Goal: Transaction & Acquisition: Purchase product/service

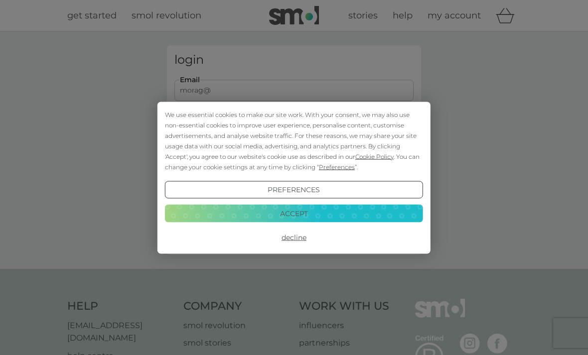
click at [353, 219] on button "Accept" at bounding box center [294, 214] width 258 height 18
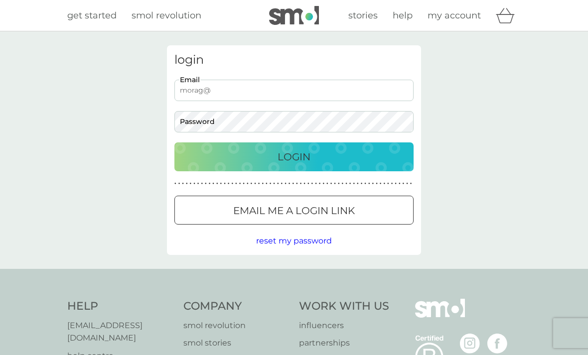
click at [278, 90] on input "morag@" at bounding box center [293, 90] width 239 height 21
type input "[EMAIL_ADDRESS][DOMAIN_NAME]"
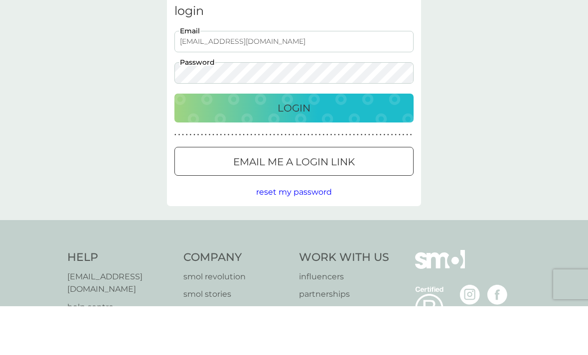
click at [304, 149] on p "Login" at bounding box center [293, 157] width 33 height 16
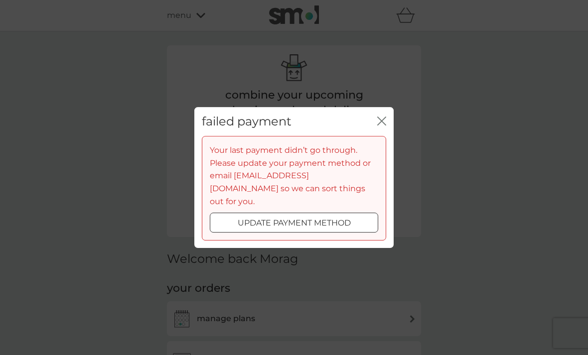
click at [318, 219] on p "update payment method" at bounding box center [294, 223] width 113 height 13
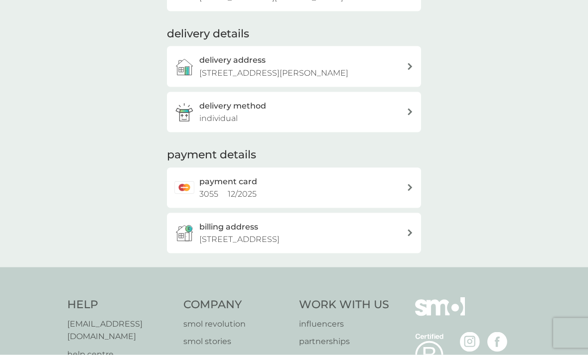
scroll to position [184, 0]
click at [408, 187] on div "payment card 3055 12 / 2025" at bounding box center [294, 187] width 254 height 40
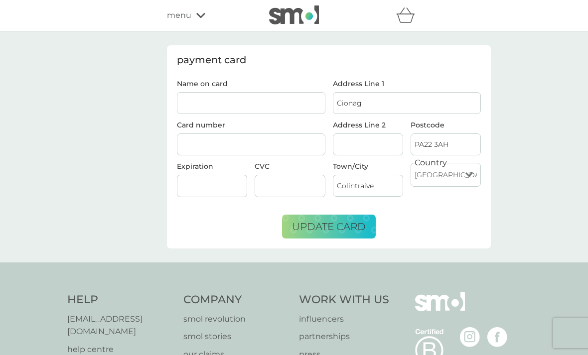
click at [262, 105] on input "Name on card" at bounding box center [251, 103] width 148 height 22
type input "[PERSON_NAME]"
click at [227, 149] on div at bounding box center [251, 145] width 148 height 22
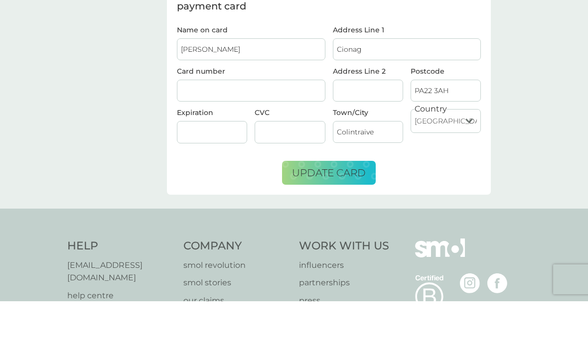
scroll to position [54, 0]
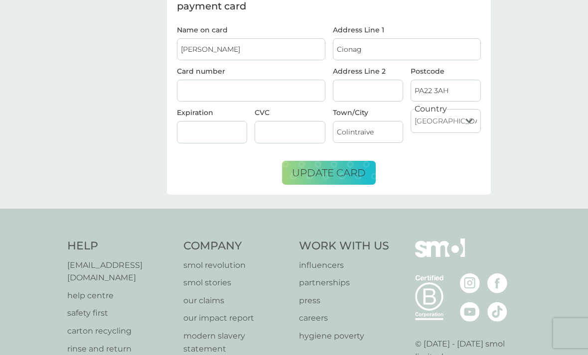
click at [349, 174] on span "update card" at bounding box center [329, 173] width 74 height 12
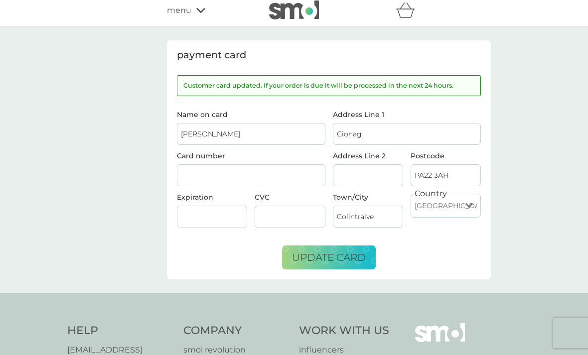
scroll to position [0, 0]
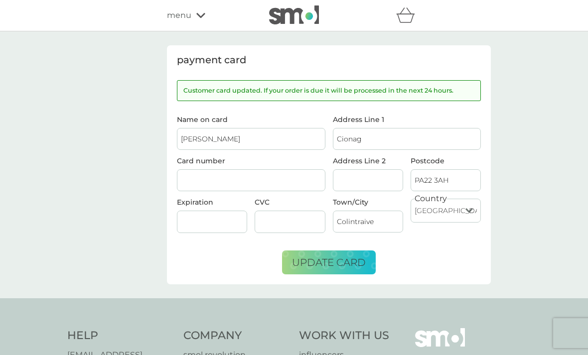
click at [187, 21] on span "menu" at bounding box center [179, 15] width 24 height 13
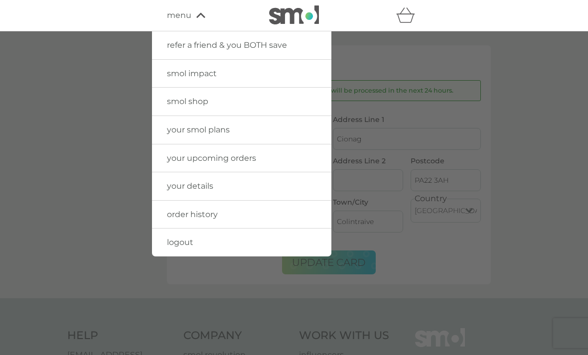
click at [250, 157] on span "your upcoming orders" at bounding box center [211, 157] width 89 height 9
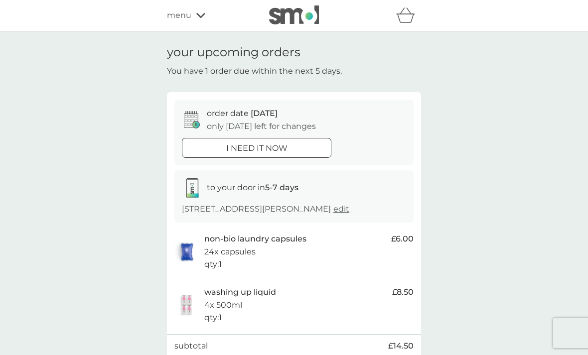
click at [188, 17] on span "menu" at bounding box center [179, 15] width 24 height 13
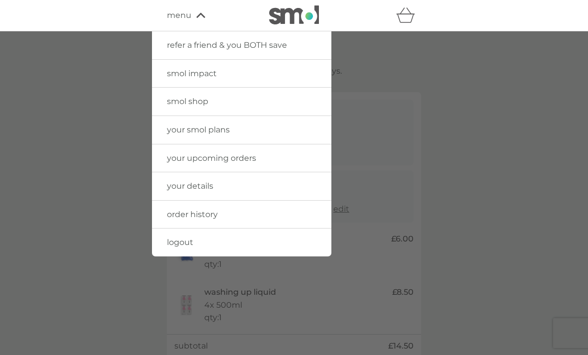
click at [215, 188] on link "your details" at bounding box center [241, 186] width 179 height 28
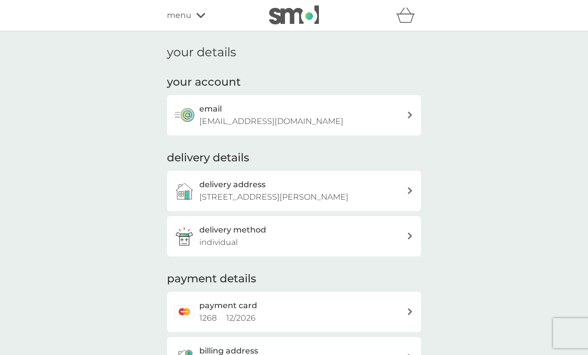
click at [404, 119] on div "email [EMAIL_ADDRESS][DOMAIN_NAME]" at bounding box center [302, 115] width 207 height 25
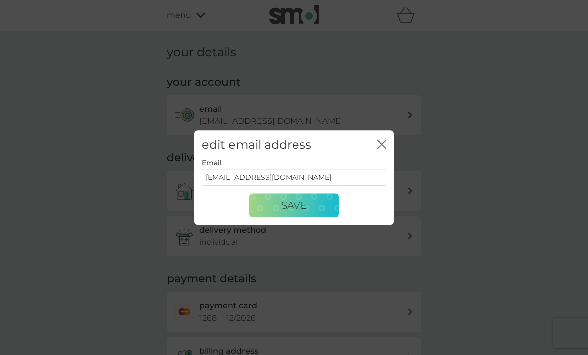
click at [238, 176] on input "[EMAIL_ADDRESS][DOMAIN_NAME]" at bounding box center [294, 177] width 184 height 17
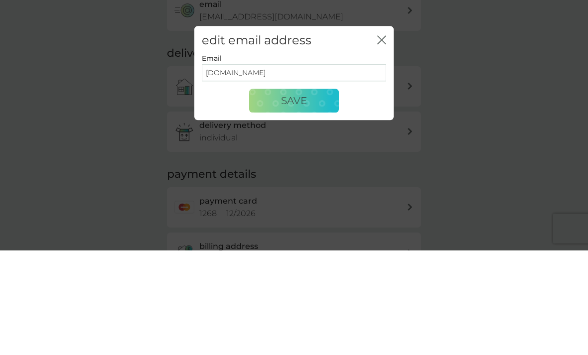
click at [298, 169] on input "[DOMAIN_NAME]" at bounding box center [294, 177] width 184 height 17
type input "[EMAIL_ADDRESS][DOMAIN_NAME]"
click at [321, 194] on button "Save" at bounding box center [294, 206] width 90 height 24
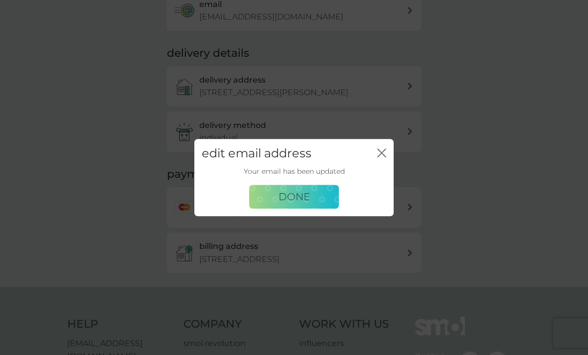
click at [317, 197] on button "Done" at bounding box center [294, 197] width 90 height 24
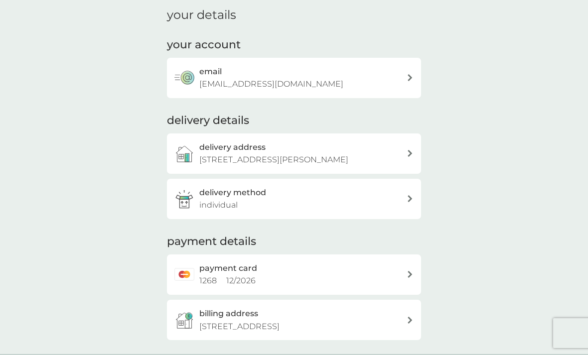
scroll to position [0, 0]
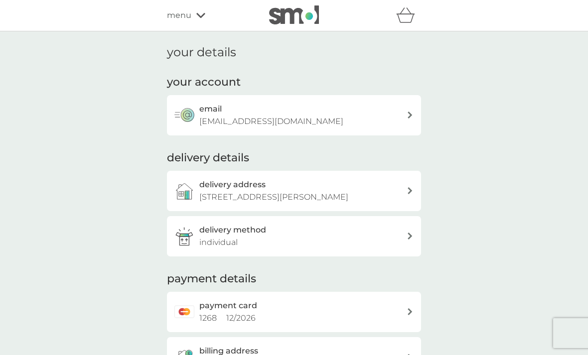
click at [195, 21] on div "menu" at bounding box center [209, 15] width 85 height 13
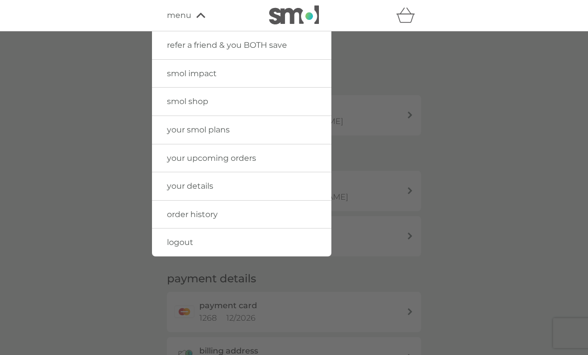
click at [227, 133] on span "your smol plans" at bounding box center [198, 129] width 63 height 9
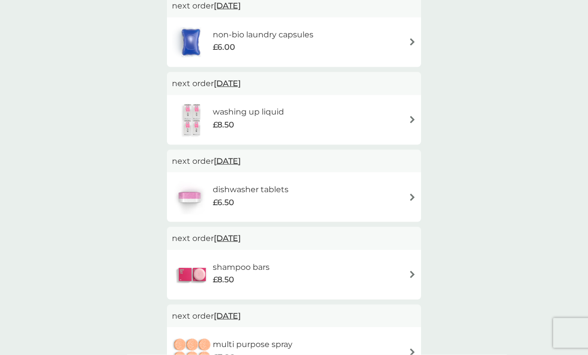
scroll to position [214, 0]
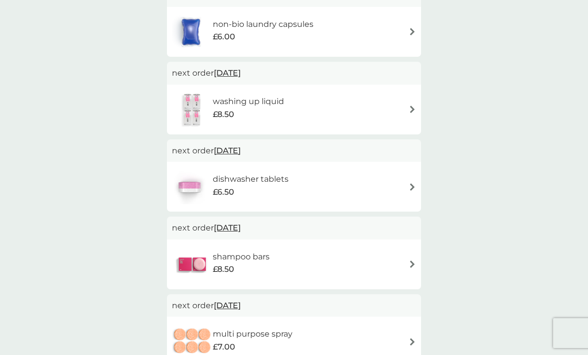
click at [409, 186] on img at bounding box center [411, 186] width 7 height 7
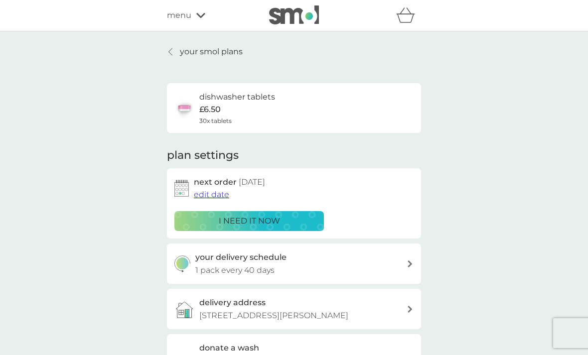
click at [173, 54] on div at bounding box center [170, 52] width 7 height 8
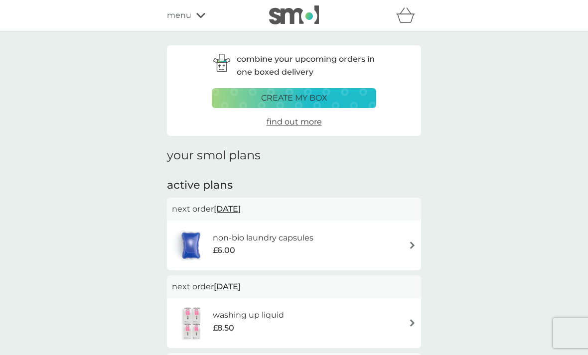
click at [407, 18] on icon "basket" at bounding box center [405, 14] width 19 height 15
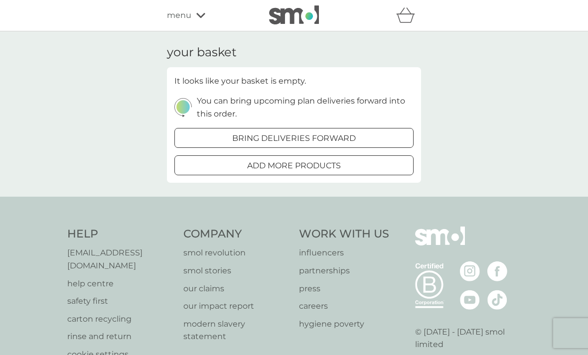
click at [340, 163] on p "add more products" at bounding box center [294, 165] width 94 height 13
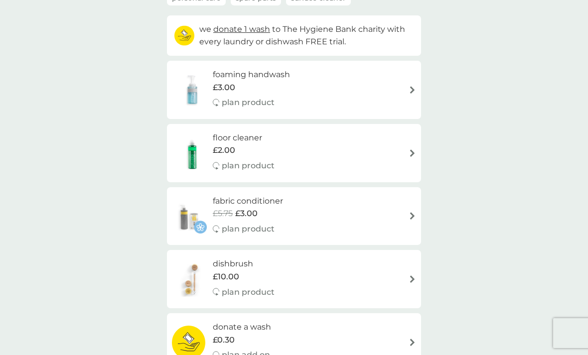
scroll to position [103, 0]
click at [271, 79] on h6 "foaming handwash" at bounding box center [251, 75] width 77 height 13
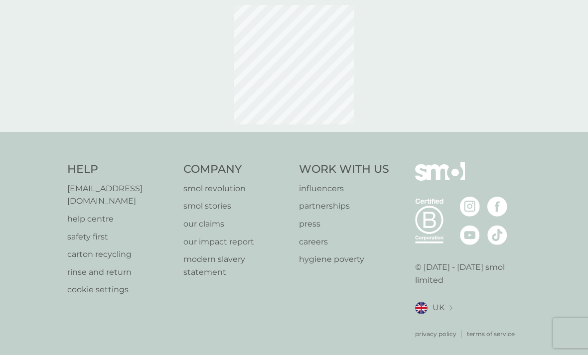
scroll to position [32, 0]
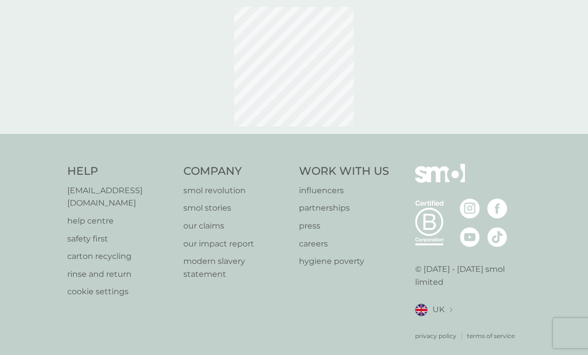
select select "119"
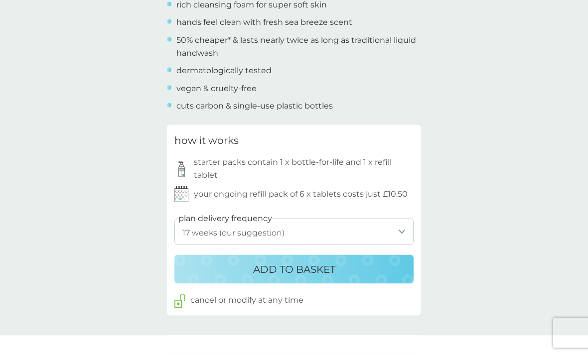
scroll to position [409, 0]
click at [363, 269] on div "ADD TO BASKET" at bounding box center [293, 269] width 219 height 16
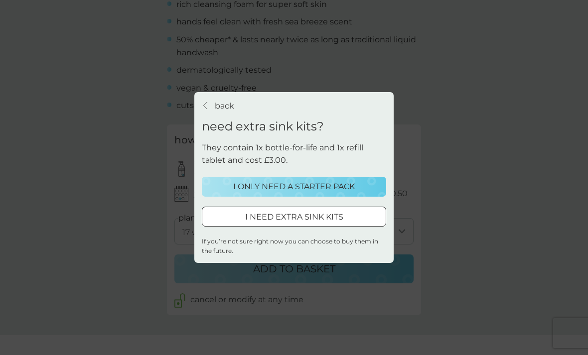
click at [209, 110] on div "back" at bounding box center [205, 106] width 7 height 8
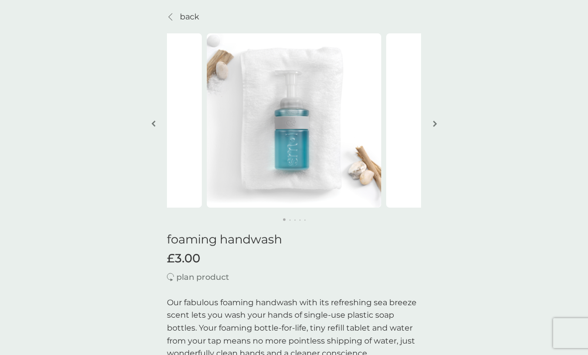
scroll to position [0, 0]
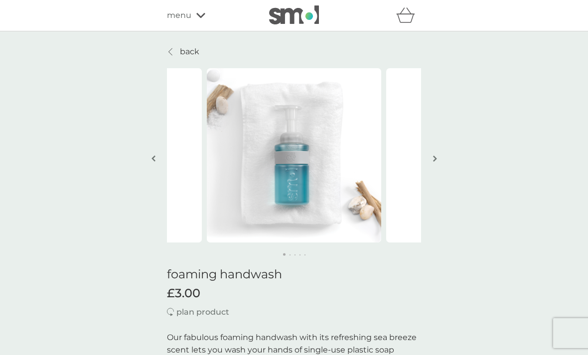
click at [180, 57] on p "back" at bounding box center [189, 51] width 19 height 13
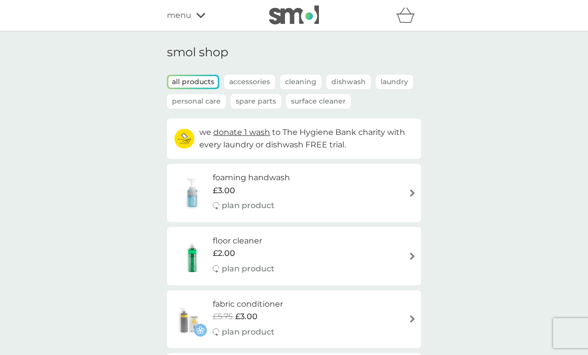
click at [181, 18] on span "menu" at bounding box center [179, 15] width 24 height 13
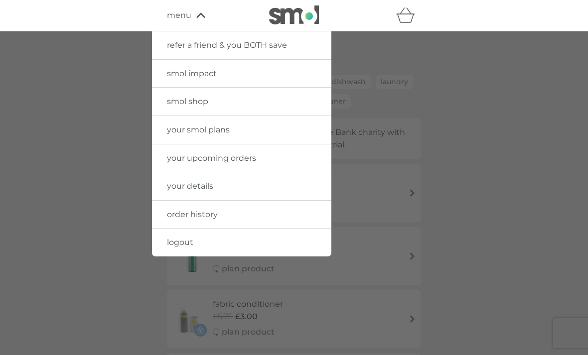
click at [257, 162] on link "your upcoming orders" at bounding box center [241, 158] width 179 height 28
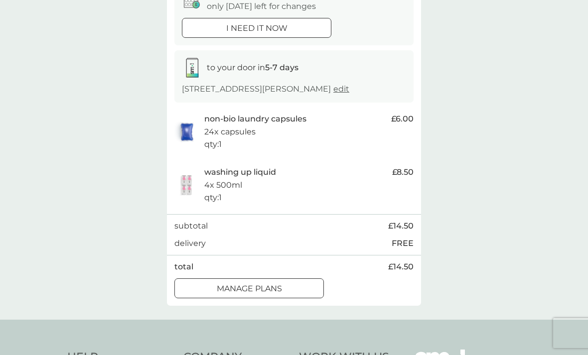
scroll to position [120, 0]
click at [287, 283] on div "manage plans" at bounding box center [249, 288] width 148 height 13
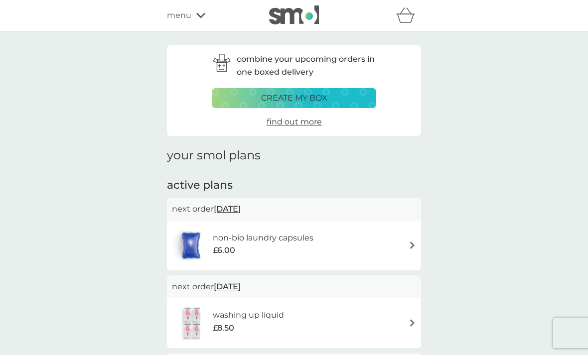
click at [300, 100] on p "create my box" at bounding box center [294, 98] width 66 height 13
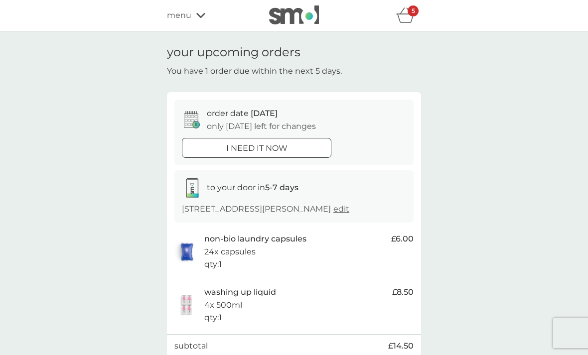
click at [405, 24] on div "5" at bounding box center [408, 15] width 25 height 20
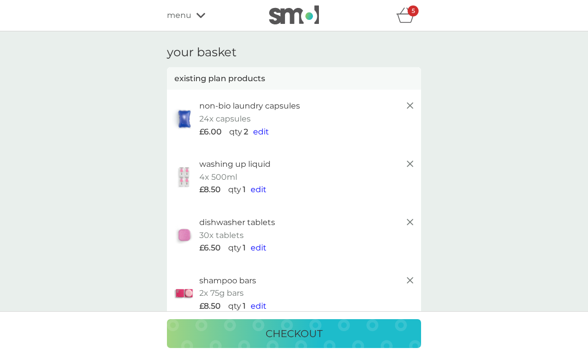
click at [410, 23] on icon "basket" at bounding box center [405, 18] width 17 height 9
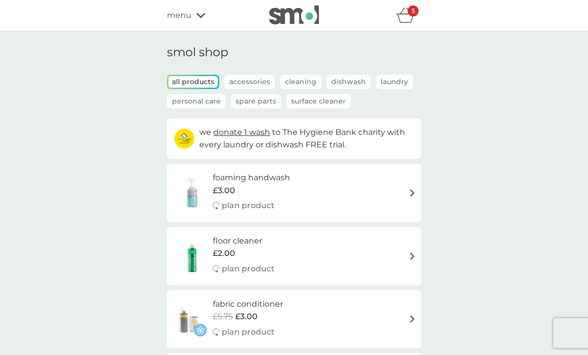
select select "119"
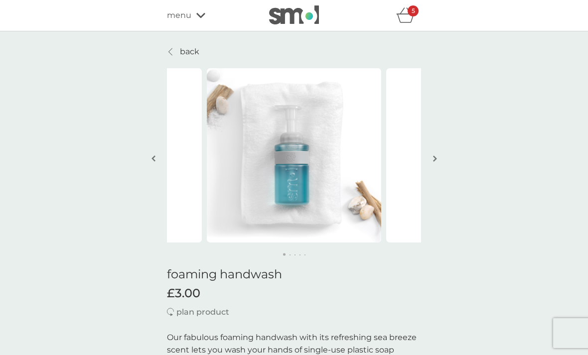
click at [194, 50] on p "back" at bounding box center [189, 51] width 19 height 13
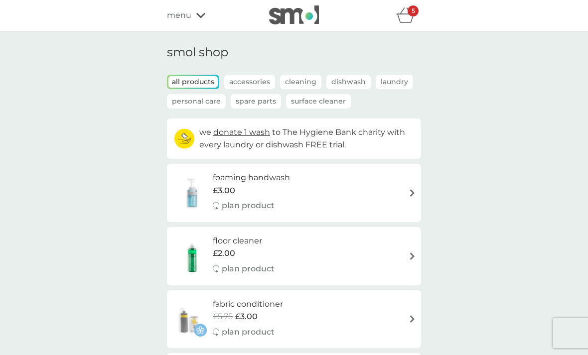
click at [408, 17] on icon "basket" at bounding box center [405, 14] width 19 height 15
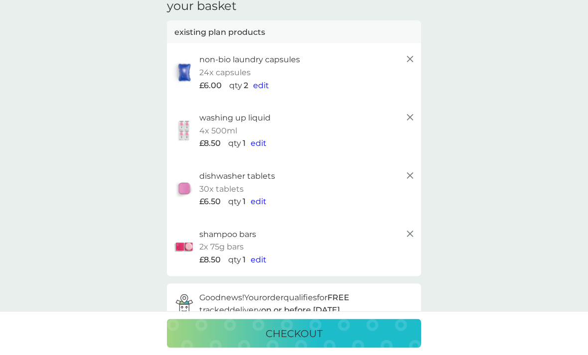
scroll to position [47, 0]
click at [409, 233] on icon at bounding box center [410, 234] width 12 height 12
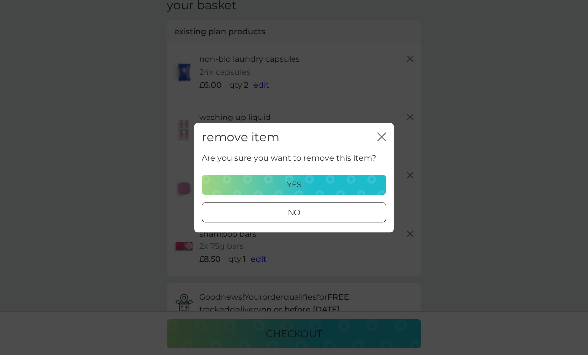
click at [365, 191] on div "yes" at bounding box center [293, 184] width 171 height 13
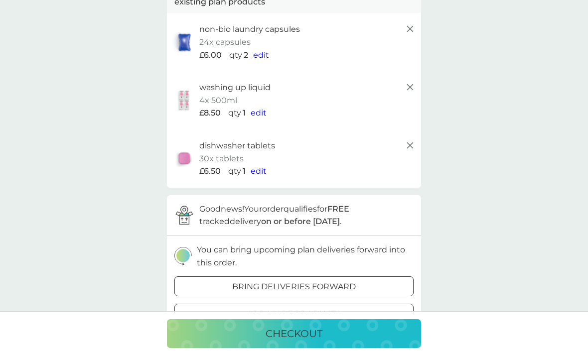
scroll to position [78, 0]
click at [334, 311] on p "add more products" at bounding box center [294, 313] width 94 height 13
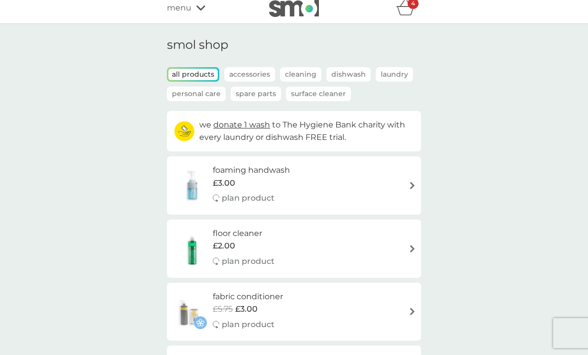
scroll to position [13, 0]
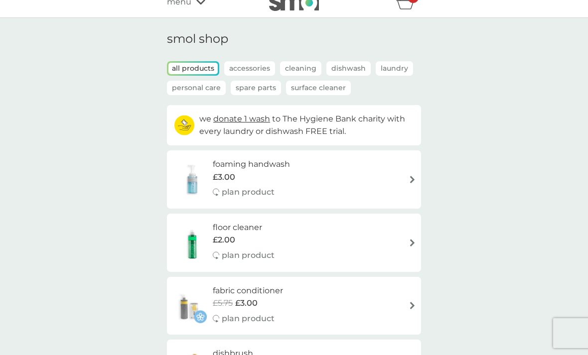
click at [415, 180] on img at bounding box center [411, 179] width 7 height 7
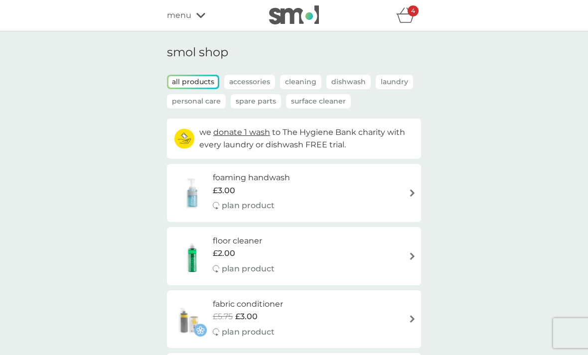
select select "119"
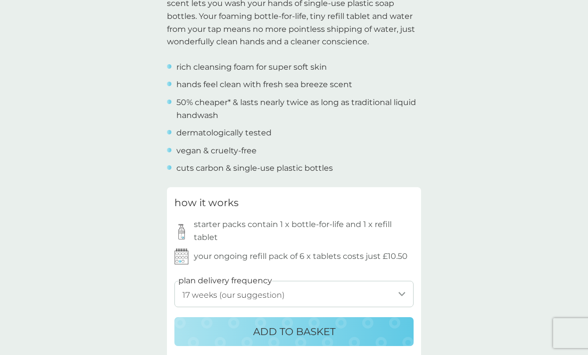
scroll to position [347, 0]
click at [371, 330] on div "ADD TO BASKET" at bounding box center [293, 332] width 219 height 16
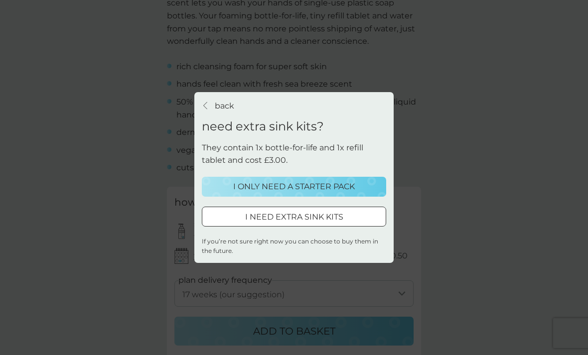
click at [368, 193] on div "I ONLY NEED A STARTER PACK" at bounding box center [293, 186] width 171 height 13
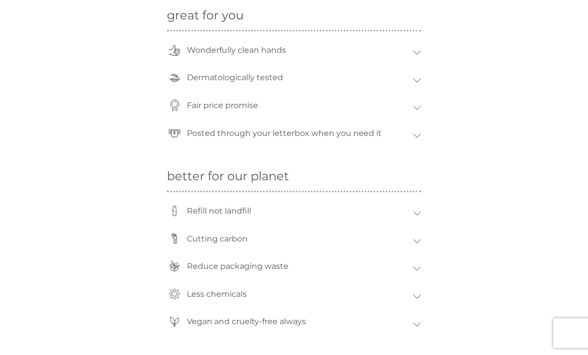
scroll to position [760, 0]
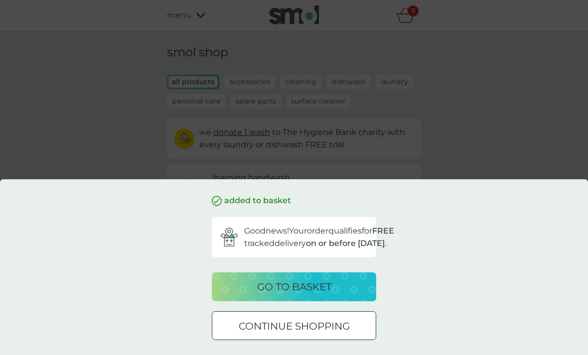
click at [349, 289] on div "go to basket" at bounding box center [294, 287] width 144 height 16
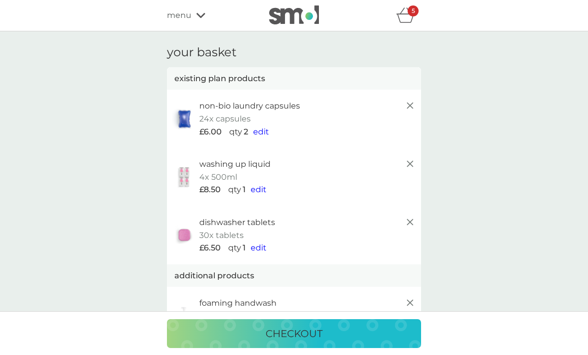
scroll to position [22, 0]
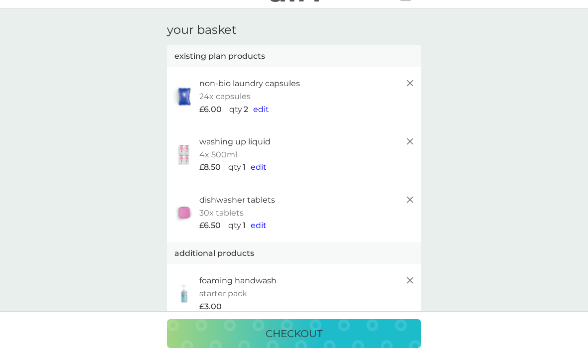
click at [258, 112] on span "edit" at bounding box center [261, 109] width 16 height 9
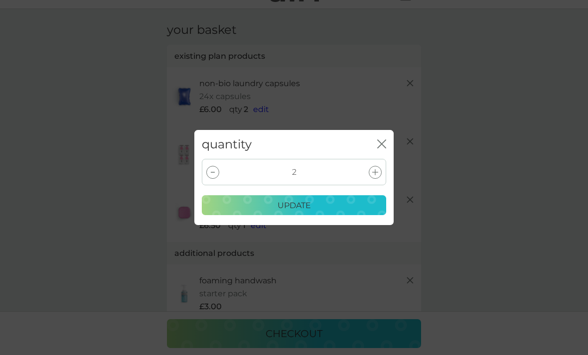
click at [214, 176] on div at bounding box center [212, 172] width 13 height 13
click at [309, 210] on p "update" at bounding box center [293, 205] width 33 height 13
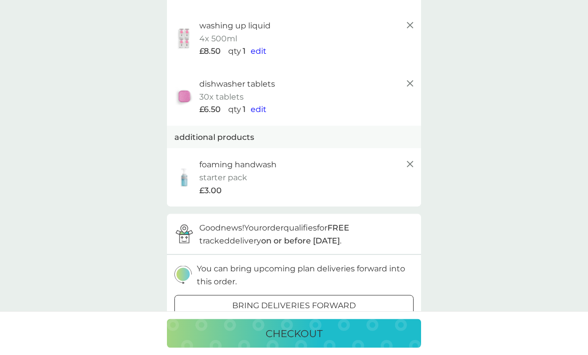
scroll to position [139, 0]
click at [405, 82] on icon at bounding box center [410, 83] width 12 height 12
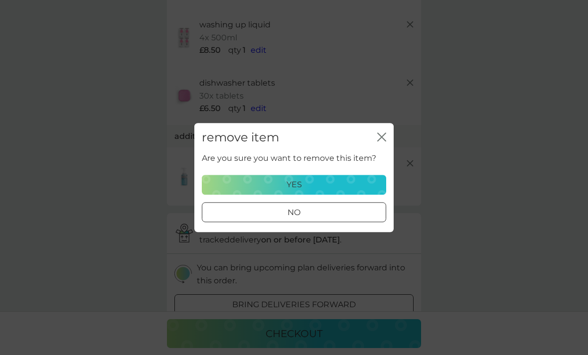
click at [357, 191] on div "yes" at bounding box center [293, 184] width 171 height 13
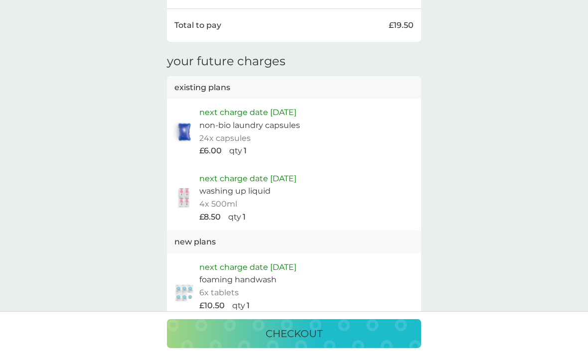
scroll to position [502, 0]
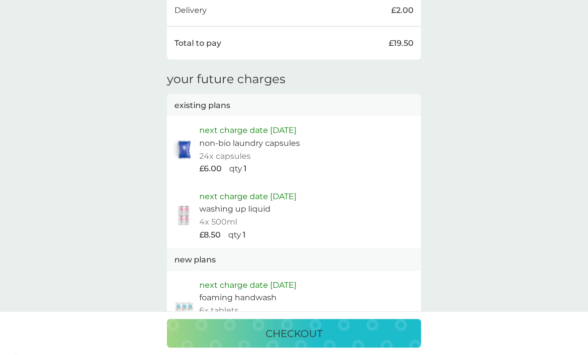
click at [245, 203] on p "washing up liquid" at bounding box center [234, 209] width 71 height 13
click at [183, 209] on img at bounding box center [184, 215] width 25 height 21
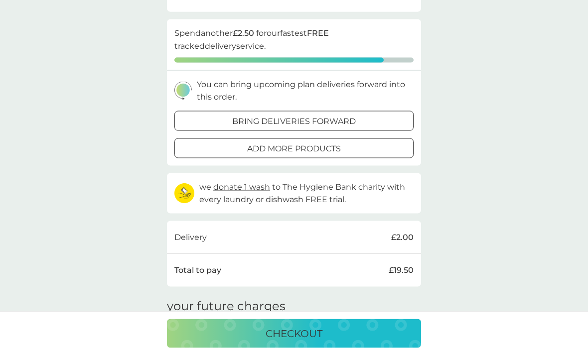
scroll to position [275, 0]
click at [319, 148] on p "add more products" at bounding box center [294, 148] width 94 height 13
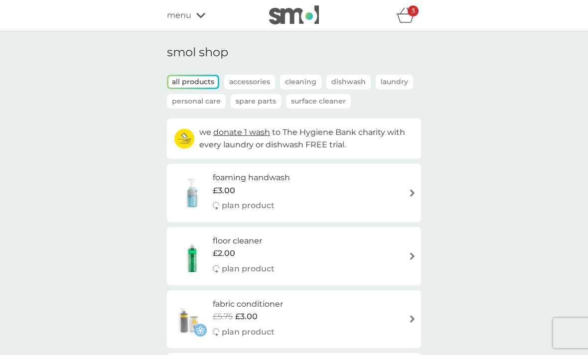
click at [405, 19] on icon "basket" at bounding box center [405, 14] width 19 height 15
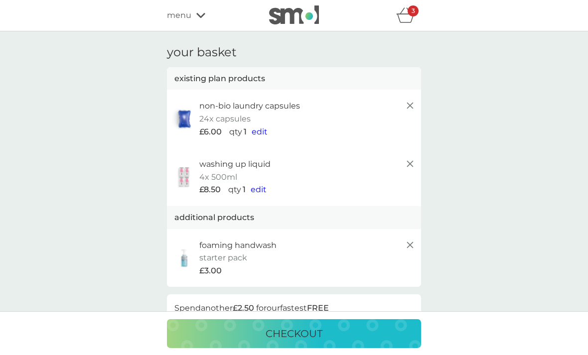
click at [265, 135] on span "edit" at bounding box center [260, 131] width 16 height 9
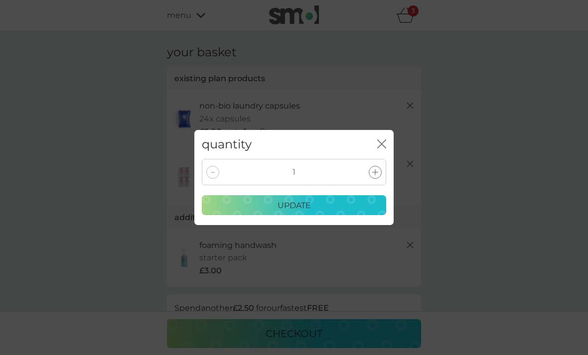
click at [374, 170] on icon at bounding box center [375, 172] width 6 height 6
click at [347, 208] on div "update" at bounding box center [293, 205] width 171 height 13
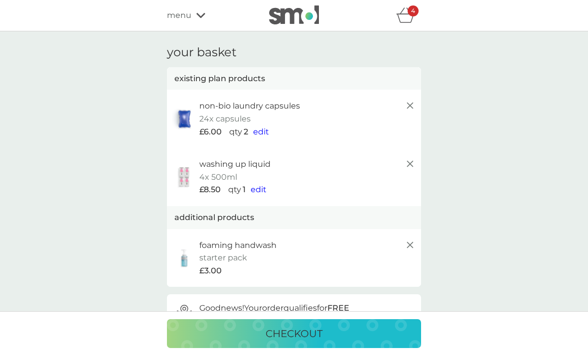
click at [305, 334] on p "checkout" at bounding box center [294, 334] width 57 height 16
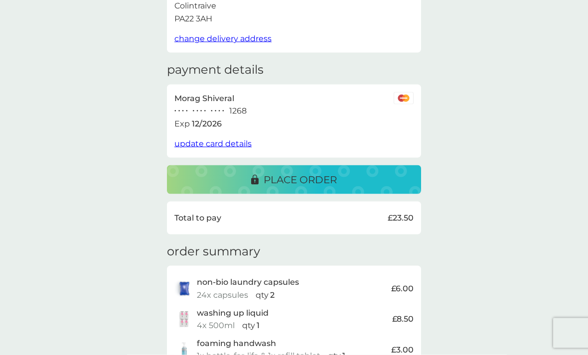
click at [358, 183] on div "place order" at bounding box center [294, 180] width 234 height 16
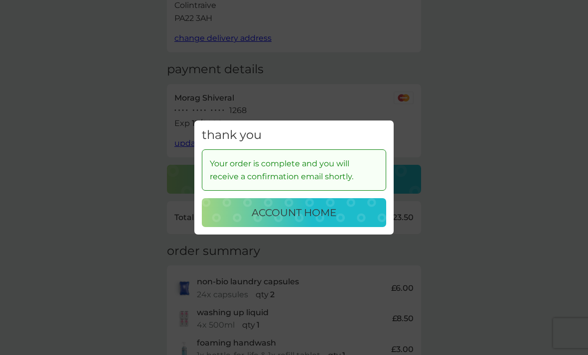
click at [318, 221] on p "account home" at bounding box center [294, 213] width 85 height 16
